Goal: Task Accomplishment & Management: Complete application form

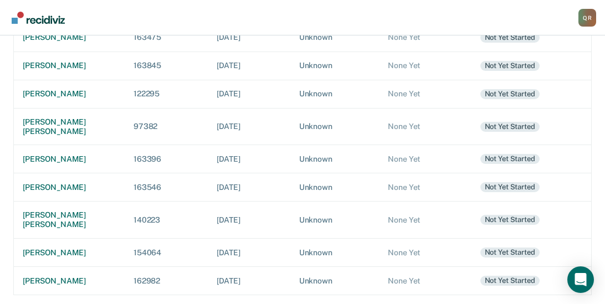
scroll to position [256, 0]
click at [53, 154] on div "[PERSON_NAME]" at bounding box center [69, 158] width 93 height 9
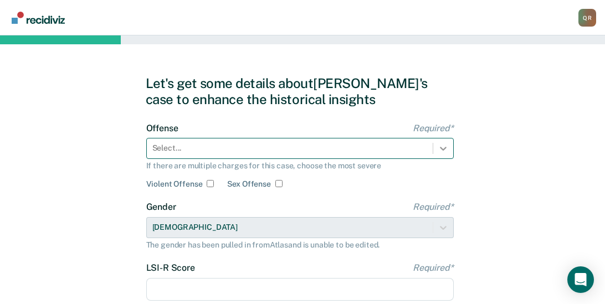
click at [444, 149] on div "Select..." at bounding box center [299, 148] width 307 height 21
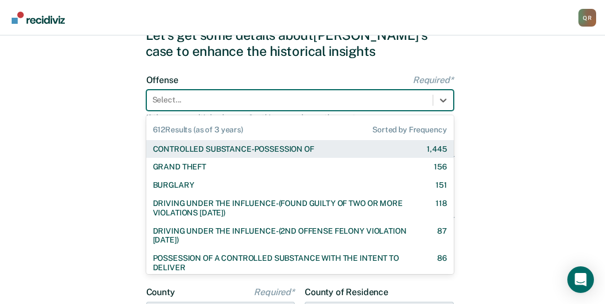
scroll to position [53, 0]
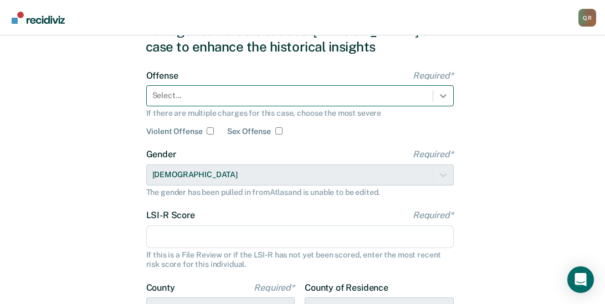
click at [445, 92] on icon at bounding box center [442, 95] width 11 height 11
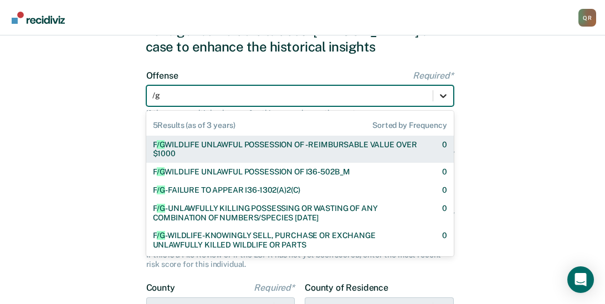
type input "/"
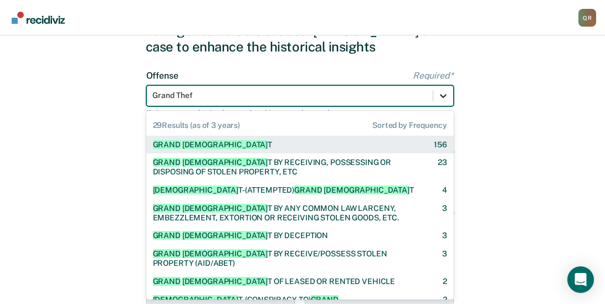
type input "Grand Theft"
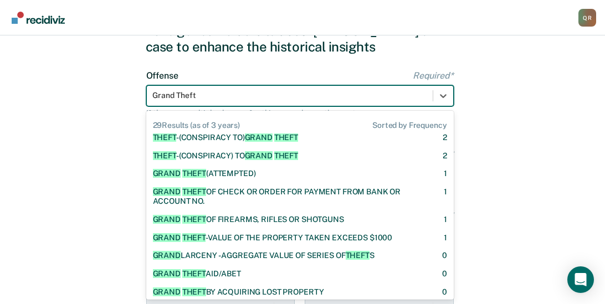
scroll to position [148, 0]
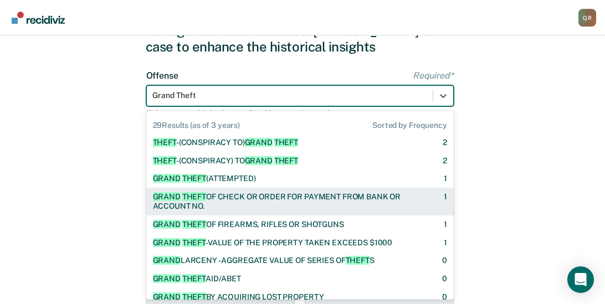
click at [250, 205] on div "GRAND THEFT OF CHECK OR ORDER FOR PAYMENT FROM BANK OR ACCOUNT NO." at bounding box center [288, 201] width 271 height 19
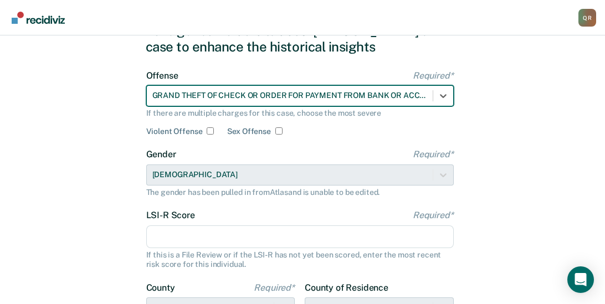
drag, startPoint x: 171, startPoint y: 232, endPoint x: 246, endPoint y: 231, distance: 75.3
click at [171, 232] on input "LSI-R Score Required*" at bounding box center [299, 236] width 307 height 23
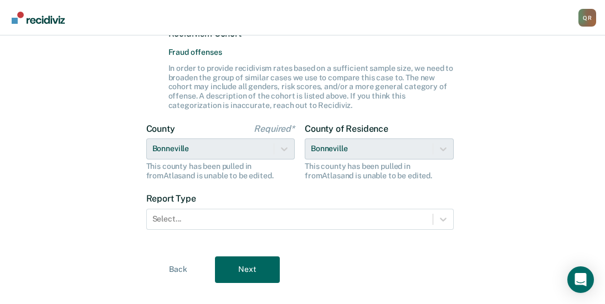
scroll to position [326, 0]
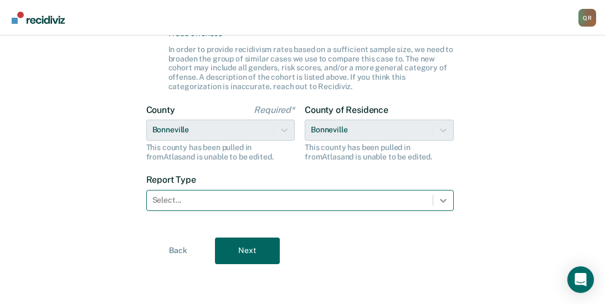
type input "27"
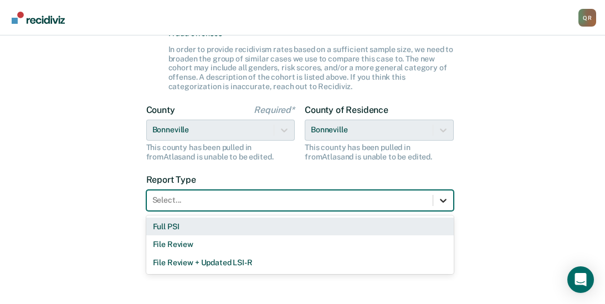
click at [436, 199] on div at bounding box center [443, 200] width 20 height 20
click at [219, 223] on div "Full PSI" at bounding box center [299, 227] width 307 height 18
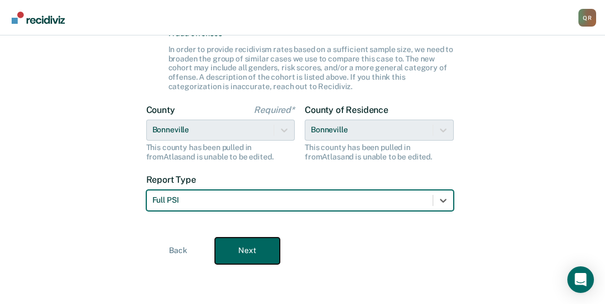
click at [242, 258] on button "Next" at bounding box center [247, 251] width 65 height 27
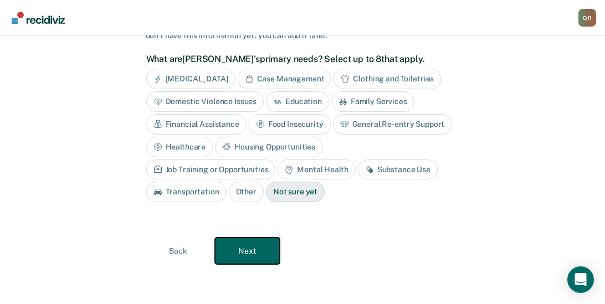
scroll to position [92, 0]
click at [276, 159] on div "Job Training or Opportunities" at bounding box center [211, 169] width 130 height 20
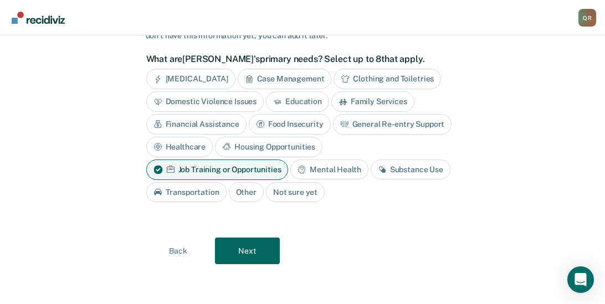
click at [287, 72] on div "Case Management" at bounding box center [285, 79] width 94 height 20
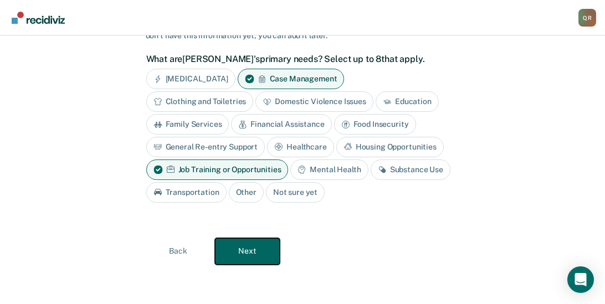
click at [252, 253] on button "Next" at bounding box center [247, 251] width 65 height 27
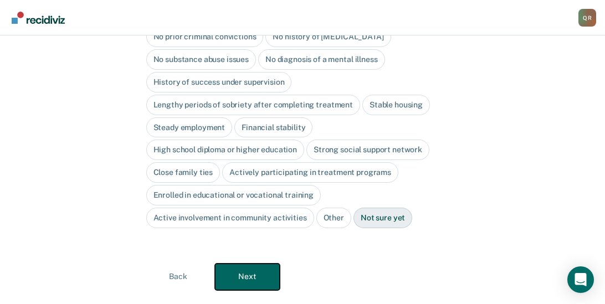
scroll to position [169, 0]
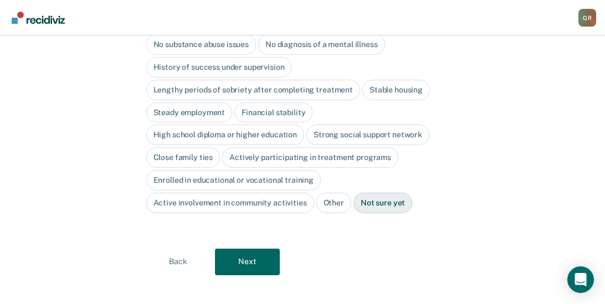
click at [253, 57] on div "History of success under supervision" at bounding box center [219, 67] width 146 height 20
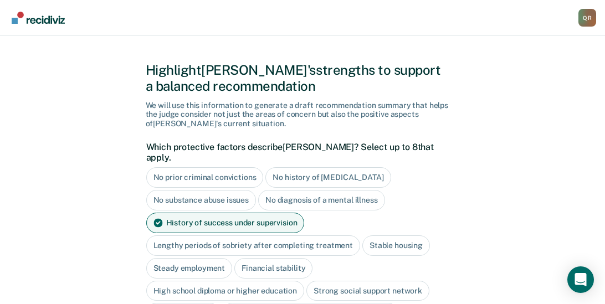
scroll to position [0, 0]
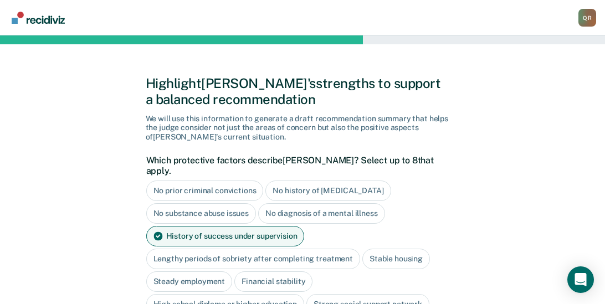
click at [207, 203] on div "No substance abuse issues" at bounding box center [201, 213] width 110 height 20
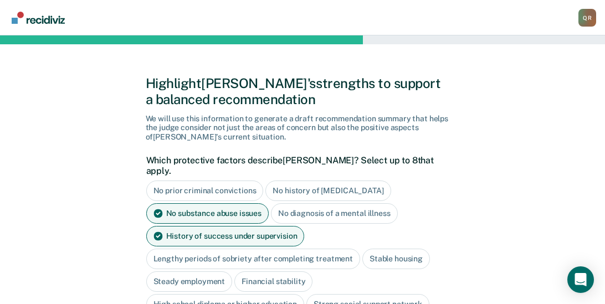
click at [358, 204] on div "No diagnosis of a mental illness" at bounding box center [334, 213] width 127 height 20
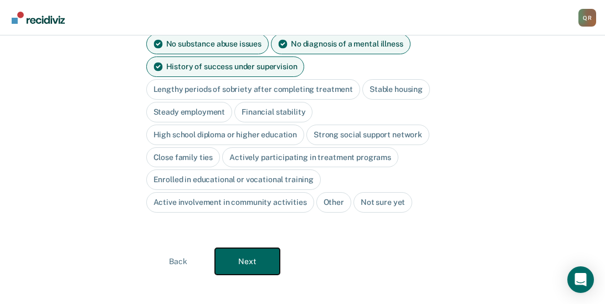
click at [254, 248] on button "Next" at bounding box center [247, 261] width 65 height 27
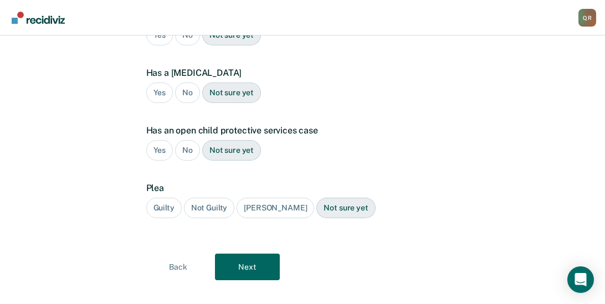
click at [187, 83] on div "No" at bounding box center [187, 93] width 25 height 20
click at [190, 140] on div "No" at bounding box center [187, 150] width 25 height 20
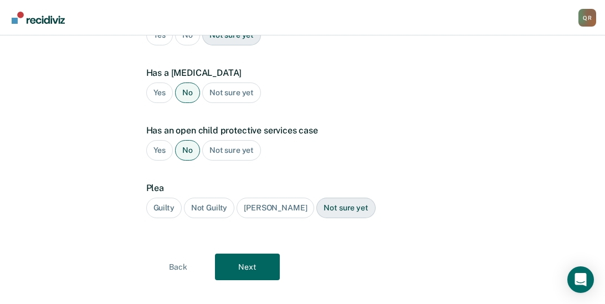
click at [159, 198] on div "Guilty" at bounding box center [163, 208] width 35 height 20
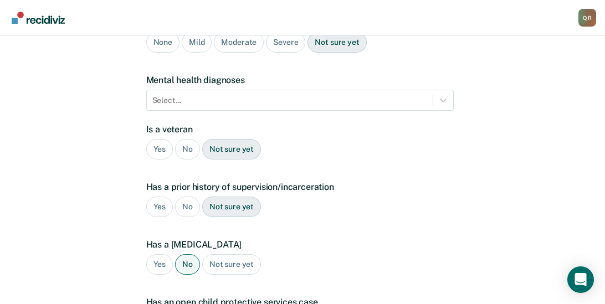
scroll to position [142, 0]
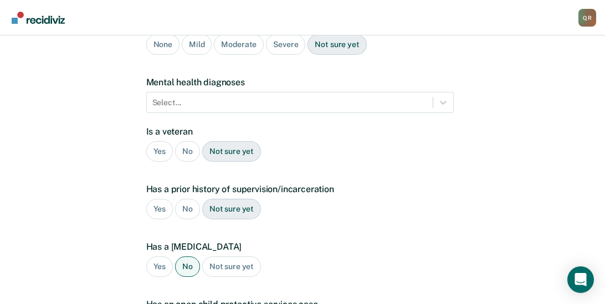
click at [152, 199] on div "Yes" at bounding box center [159, 209] width 27 height 20
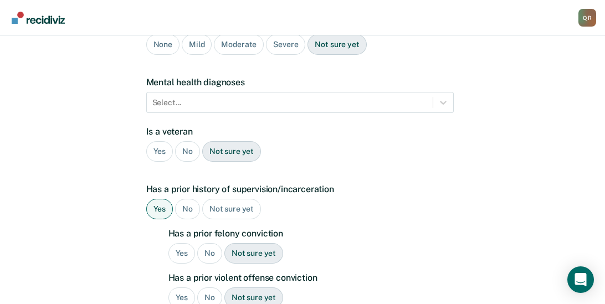
click at [185, 141] on div "No" at bounding box center [187, 151] width 25 height 20
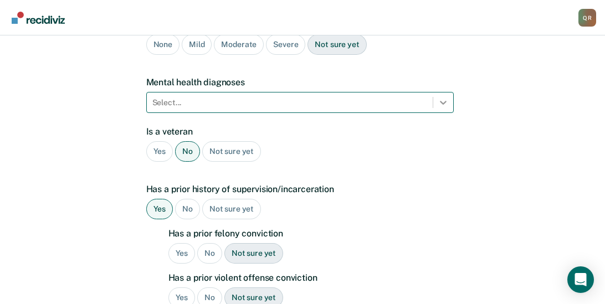
click at [439, 97] on icon at bounding box center [442, 102] width 11 height 11
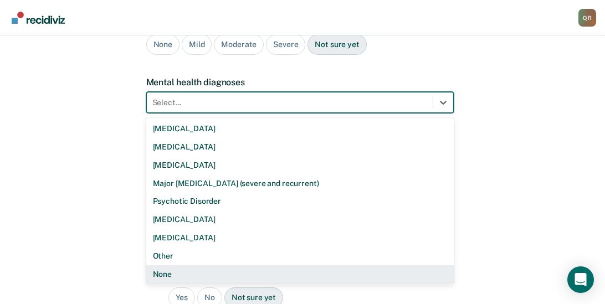
click at [164, 265] on div "None" at bounding box center [299, 274] width 307 height 18
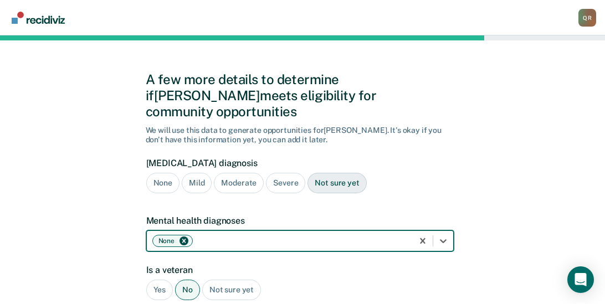
scroll to position [0, 0]
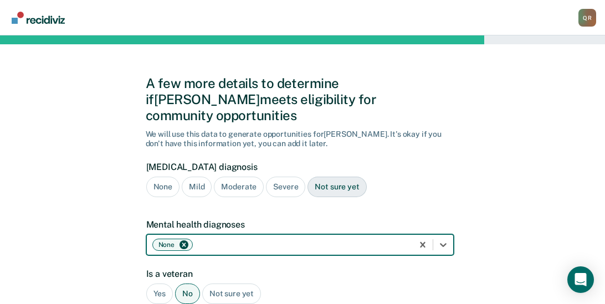
click at [195, 177] on div "Mild" at bounding box center [197, 187] width 30 height 20
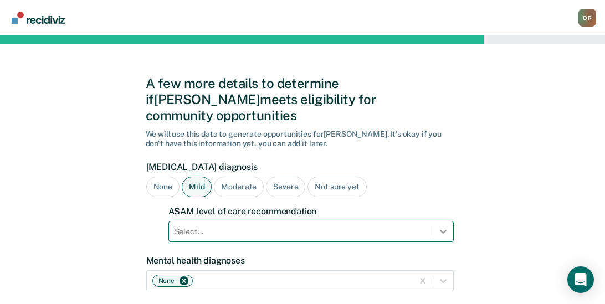
scroll to position [97, 0]
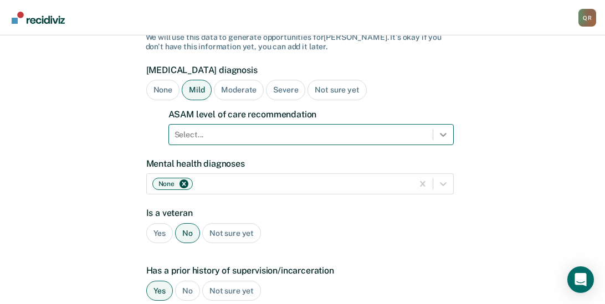
click at [437, 145] on div "Select..." at bounding box center [310, 134] width 285 height 21
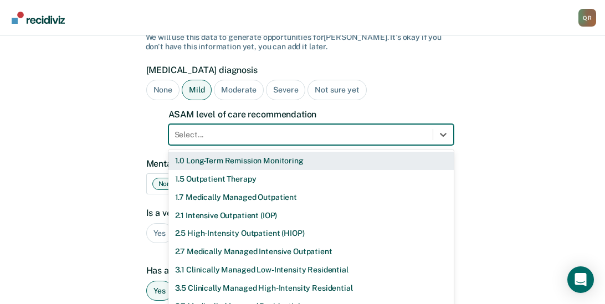
click at [425, 152] on div "1.0 Long-Term Remission Monitoring" at bounding box center [310, 161] width 285 height 18
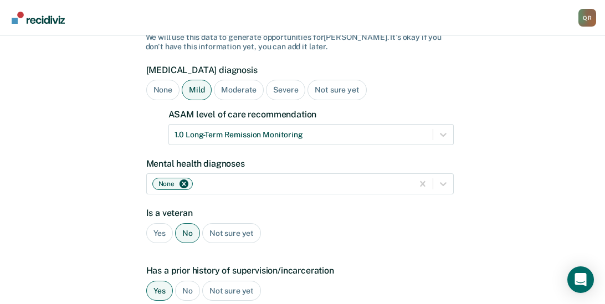
click at [162, 80] on div "None" at bounding box center [162, 90] width 33 height 20
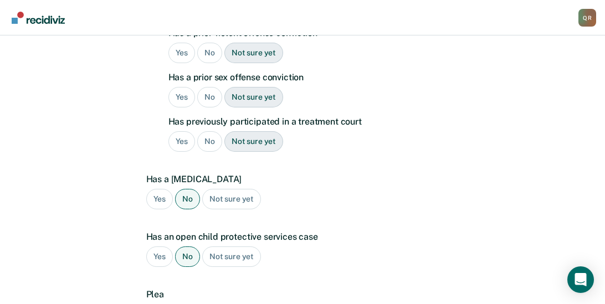
scroll to position [493, 0]
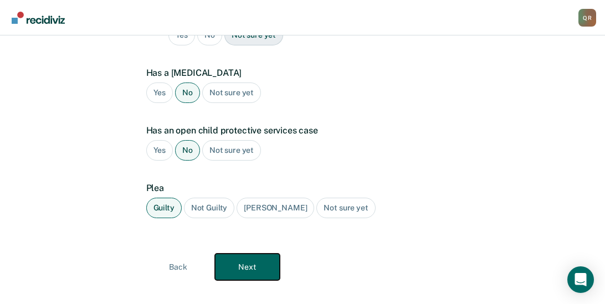
click at [234, 254] on button "Next" at bounding box center [247, 267] width 65 height 27
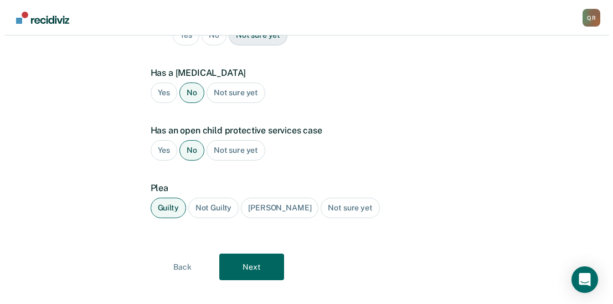
scroll to position [0, 0]
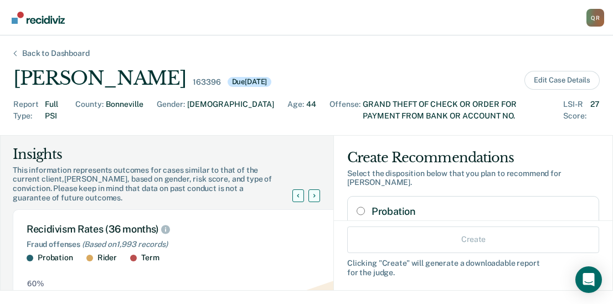
click at [348, 208] on div "Probation 28% Recidivism Rate 75% Of Previous Sentences" at bounding box center [473, 229] width 252 height 67
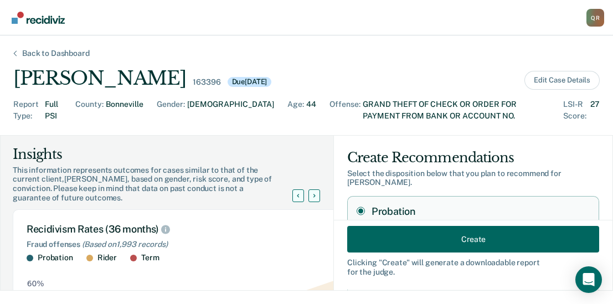
radio input "true"
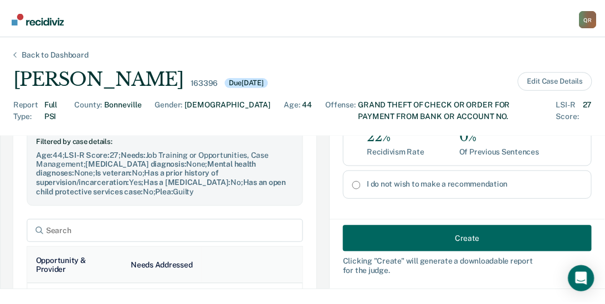
scroll to position [279, 0]
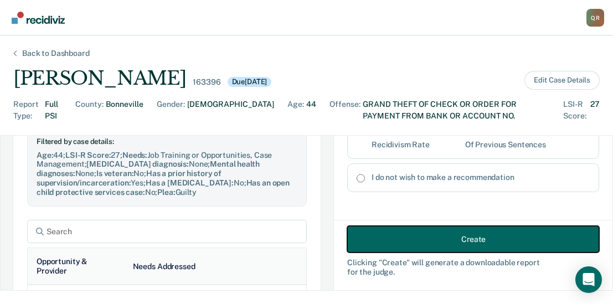
click at [421, 238] on button "Create" at bounding box center [473, 239] width 252 height 27
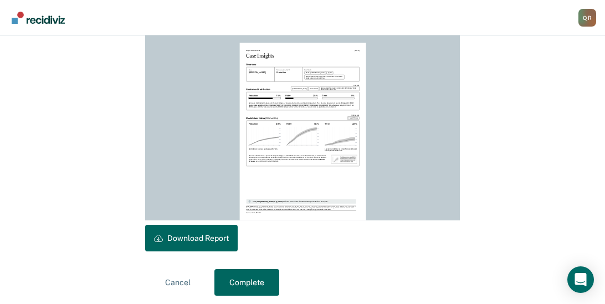
scroll to position [327, 0]
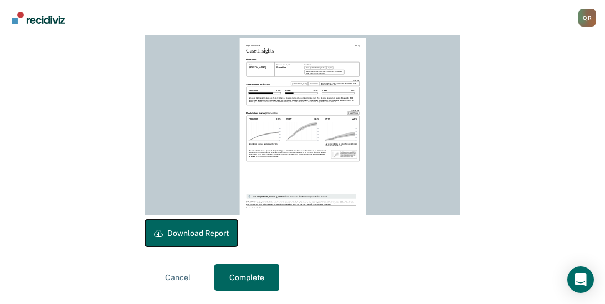
click at [201, 232] on button "Download Report" at bounding box center [191, 233] width 92 height 27
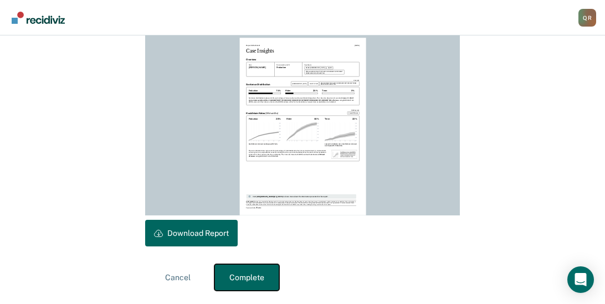
click at [239, 270] on button "Complete" at bounding box center [246, 277] width 65 height 27
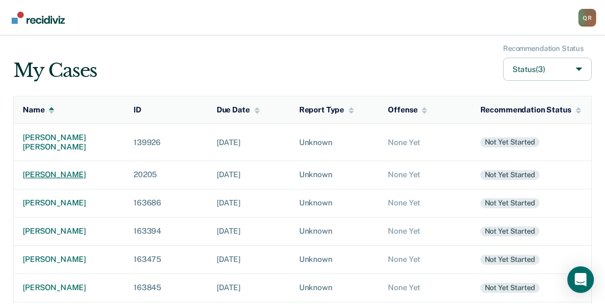
click at [54, 174] on div "[PERSON_NAME]" at bounding box center [69, 174] width 93 height 9
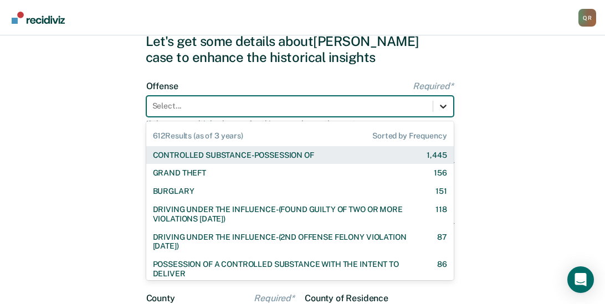
click at [439, 117] on div "612 results available. Use Up and Down to choose options, press Enter to select…" at bounding box center [299, 106] width 307 height 21
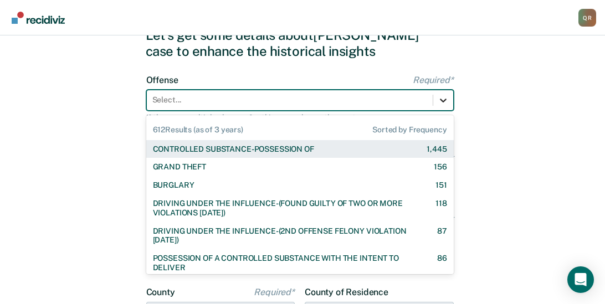
scroll to position [53, 0]
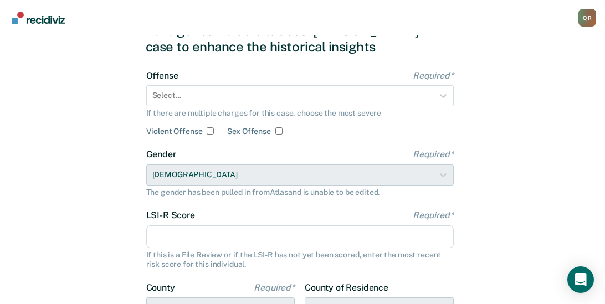
click at [584, 172] on div "Let's get some details about [PERSON_NAME] case to enhance the historical insig…" at bounding box center [302, 232] width 605 height 499
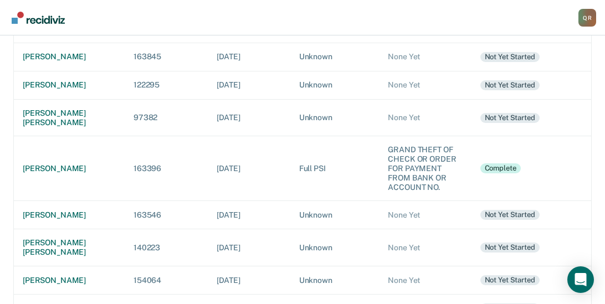
scroll to position [232, 0]
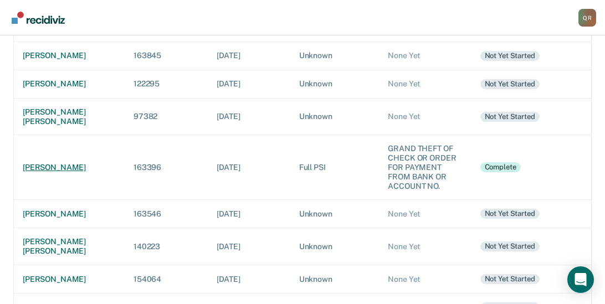
click at [48, 172] on div "[PERSON_NAME]" at bounding box center [69, 167] width 93 height 9
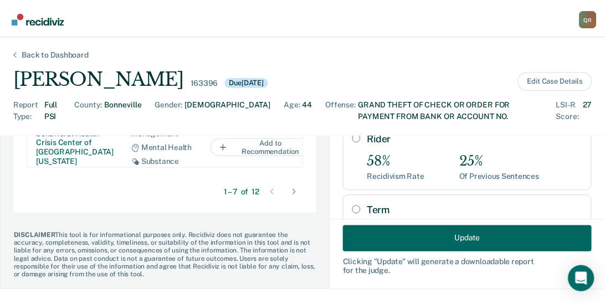
scroll to position [279, 0]
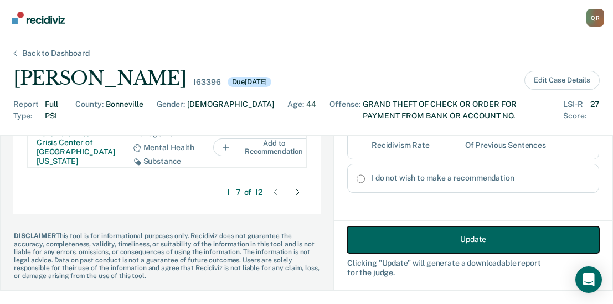
click at [401, 234] on button "Update" at bounding box center [473, 239] width 252 height 27
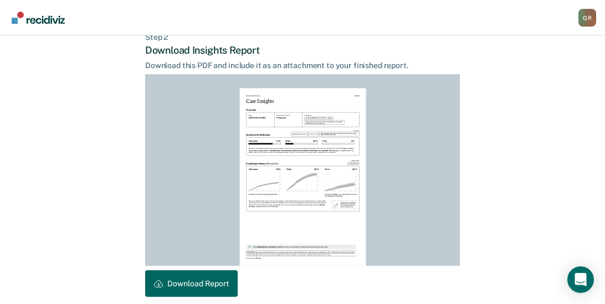
scroll to position [327, 0]
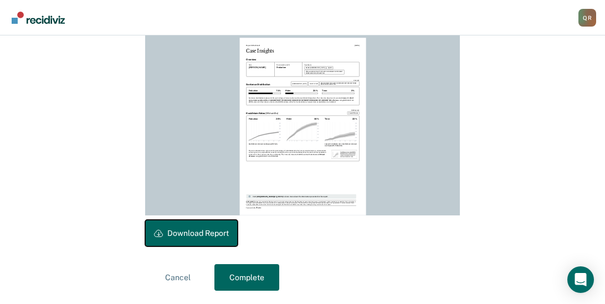
click at [197, 229] on button "Download Report" at bounding box center [191, 233] width 92 height 27
